Goal: Complete application form

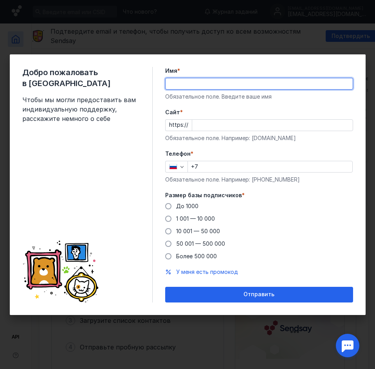
click at [187, 86] on input "Имя *" at bounding box center [259, 83] width 187 height 11
type input "Y"
type input "[PERSON_NAME]"
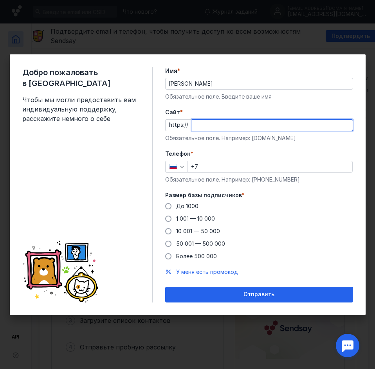
click at [214, 121] on input "Cайт *" at bounding box center [272, 125] width 160 height 11
paste input "[EMAIL_ADDRESS][DOMAIN_NAME]"
type input "[EMAIL_ADDRESS][DOMAIN_NAME]"
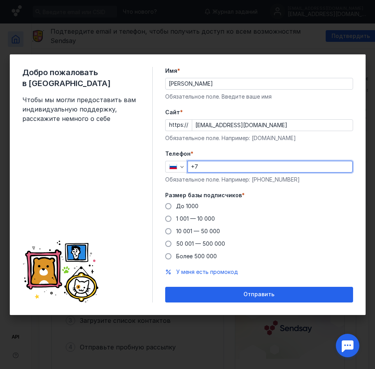
click at [231, 167] on input "+7" at bounding box center [270, 166] width 164 height 11
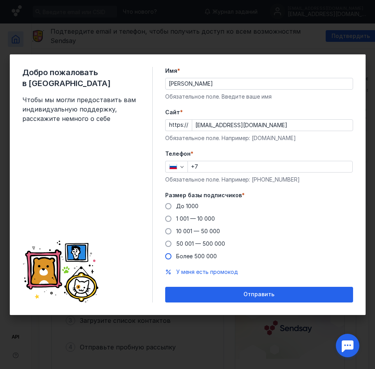
click at [207, 256] on span "Более 500 000" at bounding box center [196, 256] width 41 height 7
click at [0, 0] on input "Более 500 000" at bounding box center [0, 0] width 0 height 0
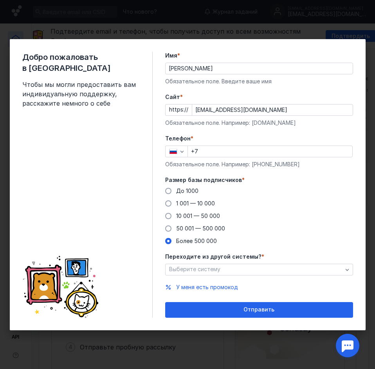
click at [200, 193] on div "До [DATE] 1 001 — 10 000 10 001 — 50 000 50 001 — 500 000 Более 500 000" at bounding box center [259, 216] width 188 height 58
click at [194, 191] on span "До 1000" at bounding box center [187, 190] width 22 height 7
click at [0, 0] on input "До 1000" at bounding box center [0, 0] width 0 height 0
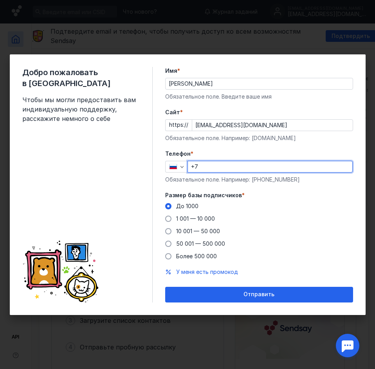
click at [212, 168] on input "+7" at bounding box center [270, 166] width 164 height 11
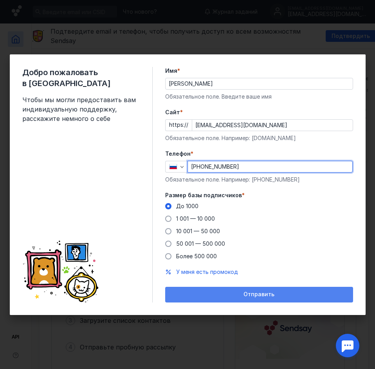
type input "[PHONE_NUMBER]"
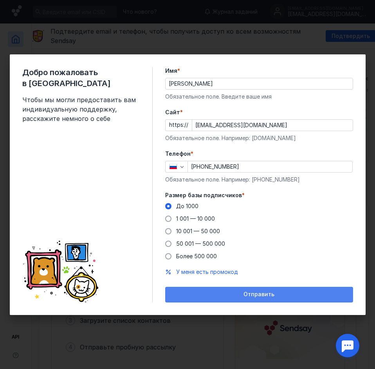
click at [287, 292] on div "Отправить" at bounding box center [259, 294] width 180 height 7
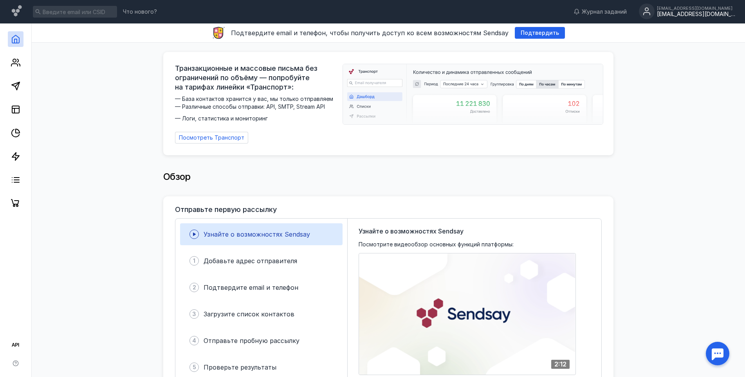
click at [375, 15] on div "[EMAIL_ADDRESS][DOMAIN_NAME]" at bounding box center [696, 14] width 78 height 7
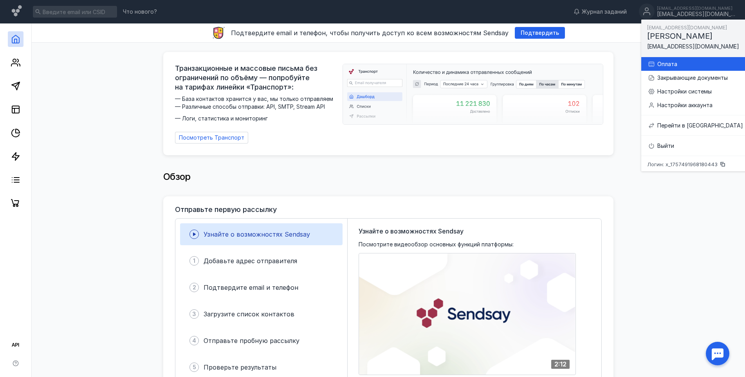
click at [375, 62] on div "Оплата" at bounding box center [700, 64] width 86 height 8
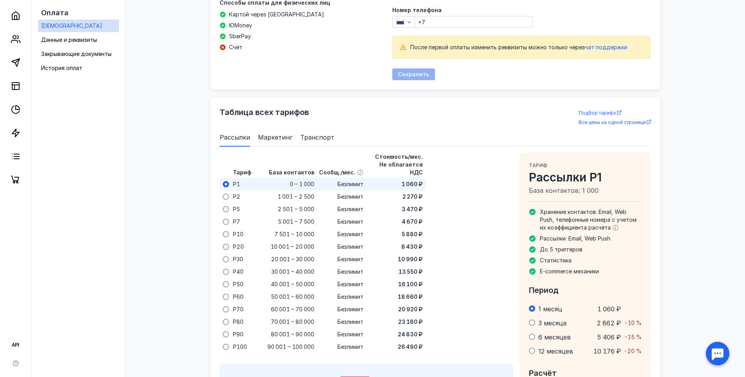
scroll to position [506, 0]
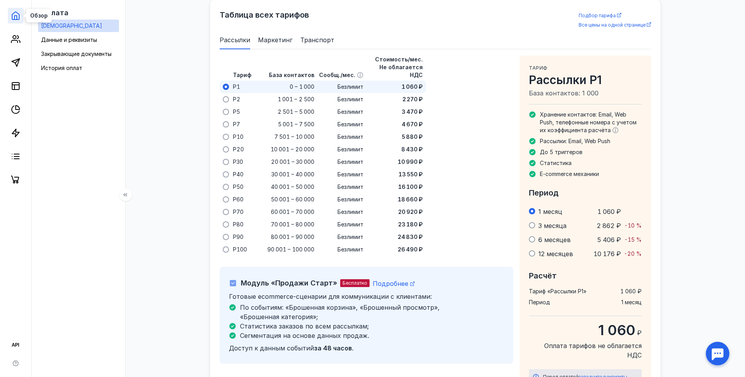
click at [18, 19] on icon at bounding box center [15, 16] width 7 height 8
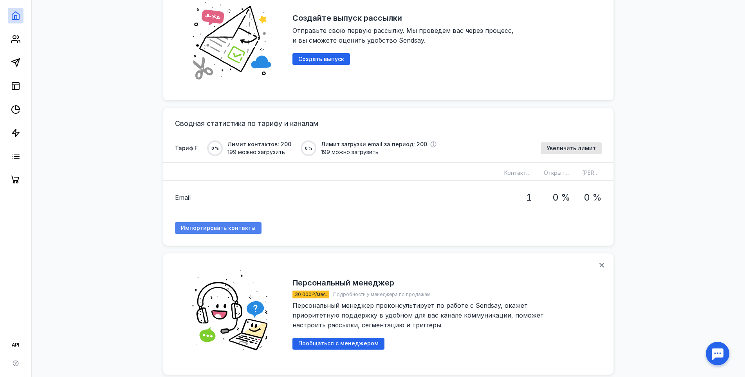
click at [197, 226] on span "Импортировать контакты" at bounding box center [218, 228] width 75 height 7
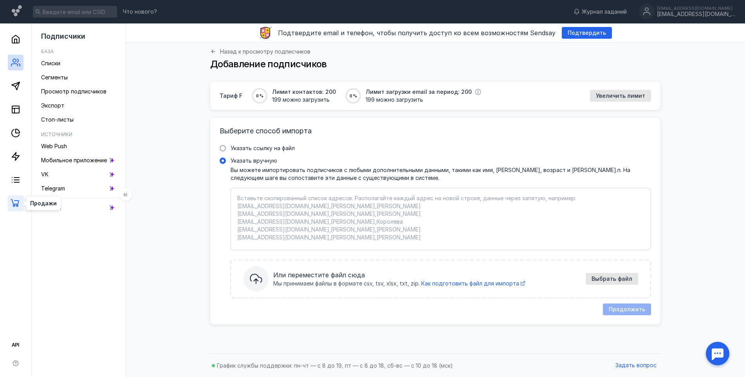
click at [15, 206] on icon at bounding box center [15, 203] width 9 height 9
